Goal: Transaction & Acquisition: Purchase product/service

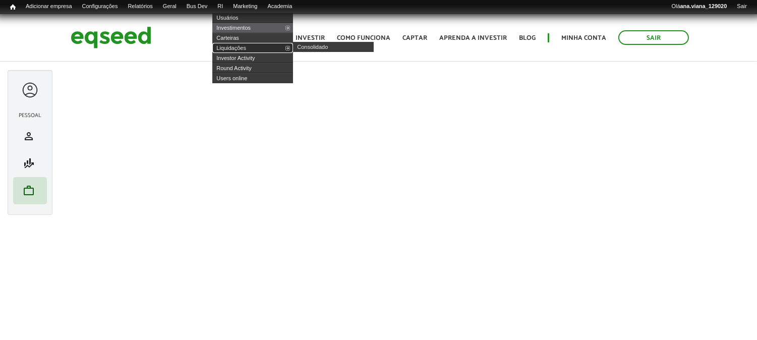
click at [258, 46] on link "Liquidações" at bounding box center [252, 48] width 81 height 10
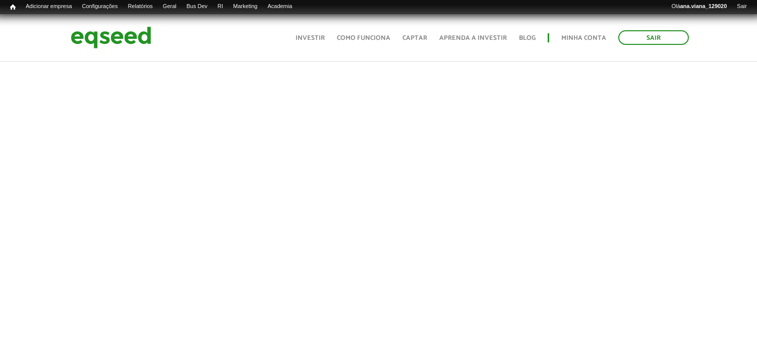
scroll to position [201, 0]
